Goal: Complete application form

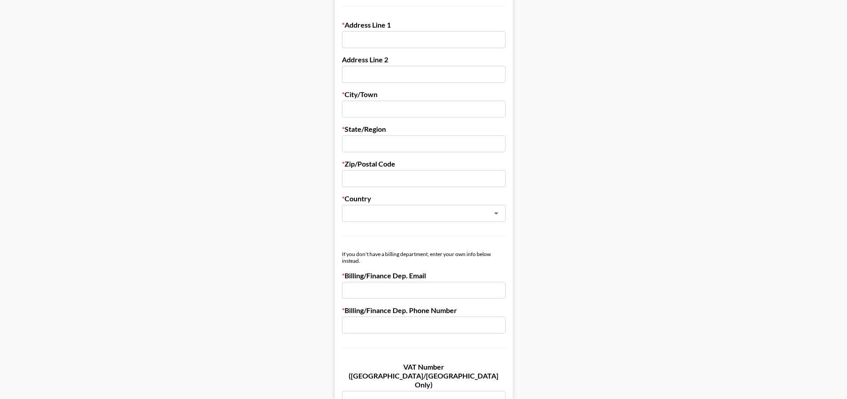
scroll to position [274, 0]
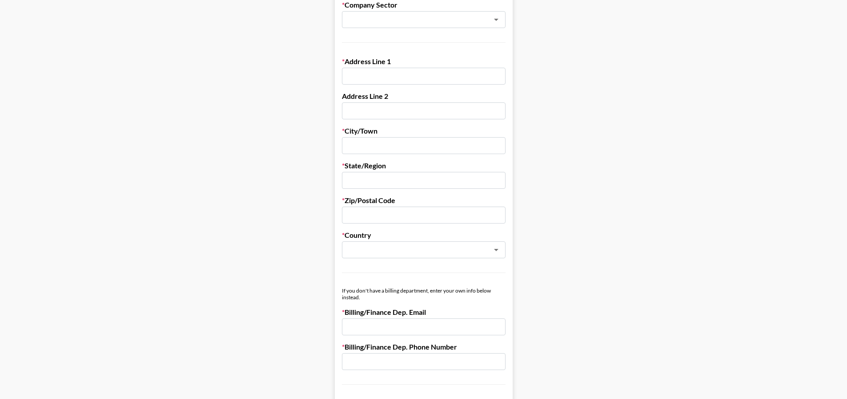
drag, startPoint x: 598, startPoint y: 73, endPoint x: 677, endPoint y: 7, distance: 103.6
click at [601, 70] on main "First Name Last Name Company Name Registered Name (If Different) Trading Name (…" at bounding box center [423, 160] width 833 height 768
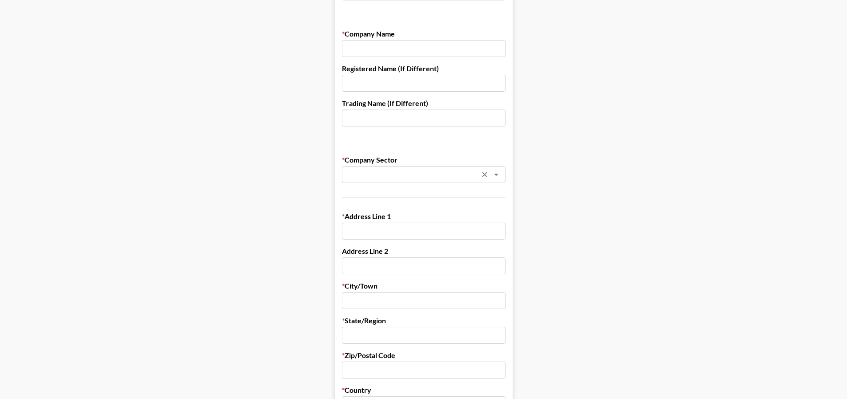
scroll to position [133, 0]
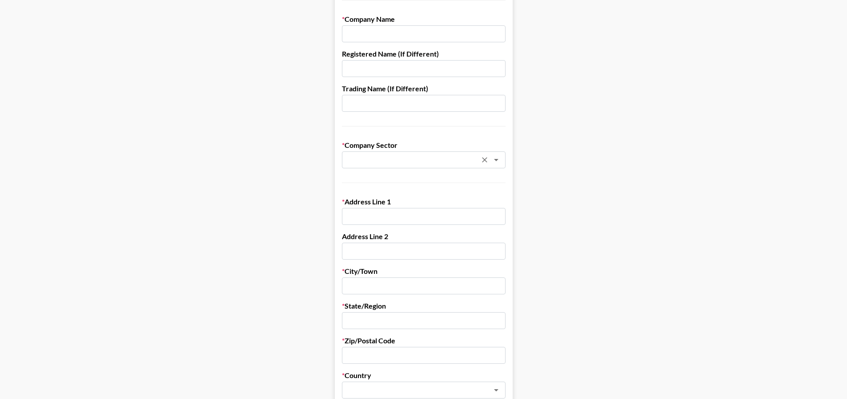
click at [385, 165] on div "​" at bounding box center [424, 159] width 164 height 17
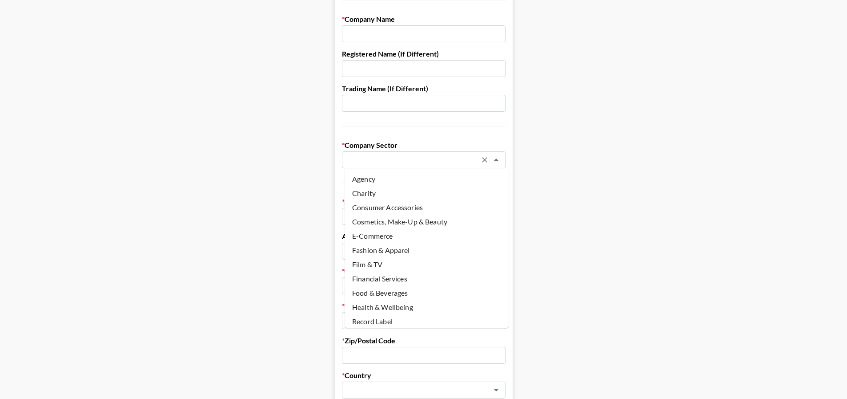
click at [400, 176] on li "Agency" at bounding box center [427, 179] width 164 height 14
type input "Agency"
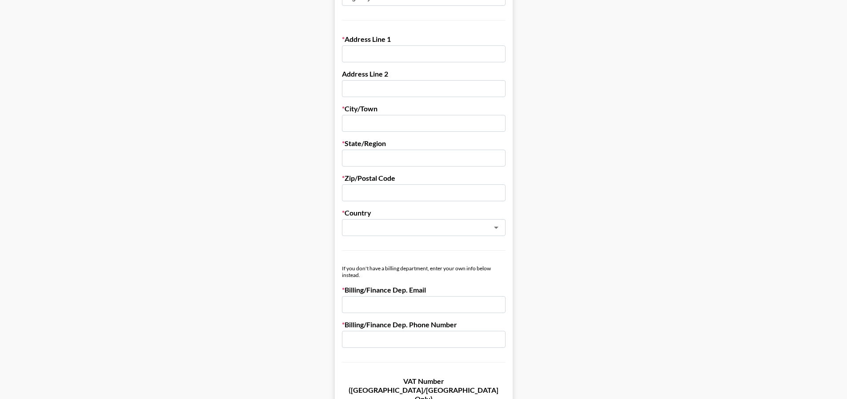
scroll to position [311, 0]
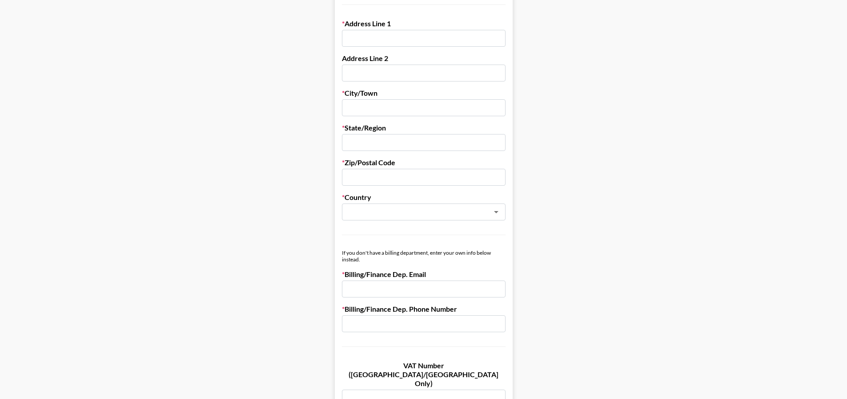
click at [397, 90] on label "City/Town" at bounding box center [424, 93] width 164 height 9
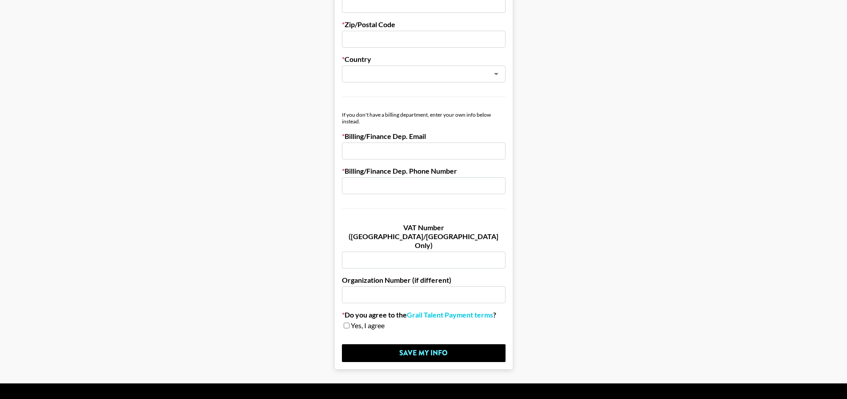
scroll to position [451, 0]
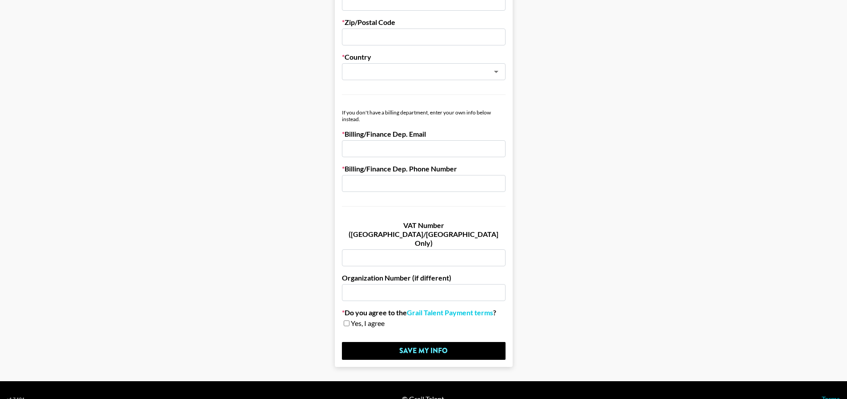
click at [377, 284] on input "text" at bounding box center [424, 292] width 164 height 17
